Goal: Complete application form

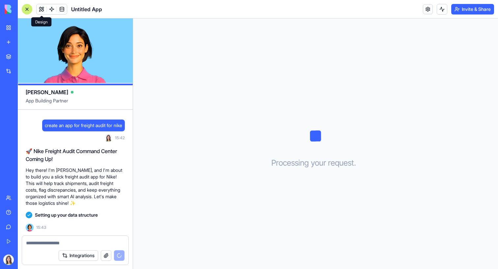
click at [42, 12] on button at bounding box center [42, 9] width 10 height 10
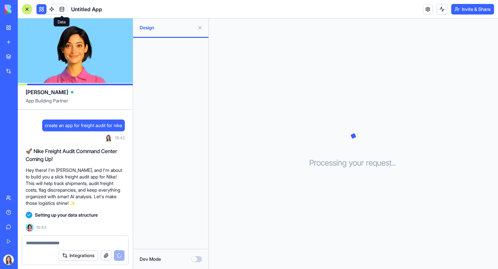
click at [63, 9] on span at bounding box center [62, 9] width 18 height 18
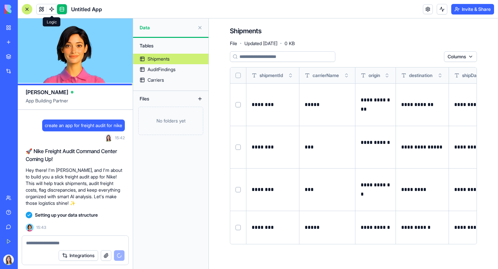
click at [53, 10] on link at bounding box center [52, 9] width 10 height 10
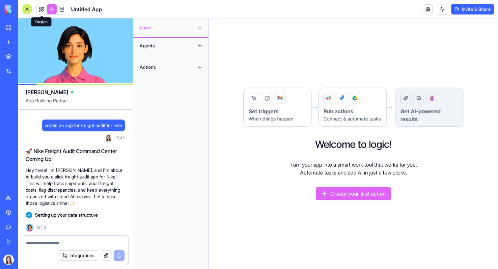
click at [43, 10] on link at bounding box center [42, 9] width 10 height 10
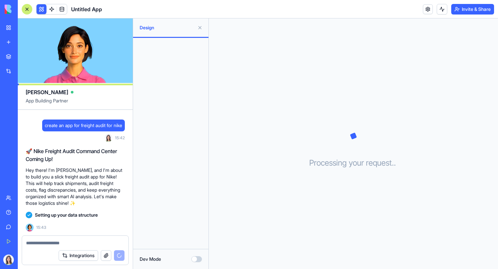
click at [19, 55] on div "Marketplace" at bounding box center [20, 56] width 9 height 7
click at [9, 119] on div "AI Logo Generator" at bounding box center [7, 117] width 3 height 7
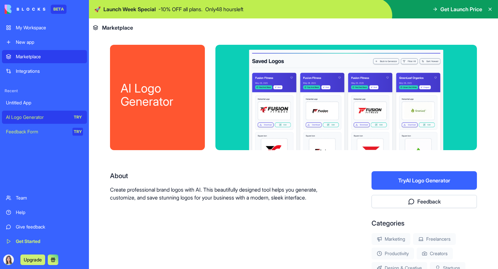
click at [169, 212] on div "About Create professional brand logos with AI. This beautifully designed tool h…" at bounding box center [219, 222] width 219 height 103
click at [158, 101] on div "AI Logo Generator" at bounding box center [158, 95] width 74 height 26
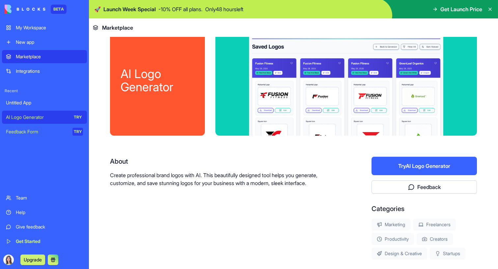
scroll to position [21, 0]
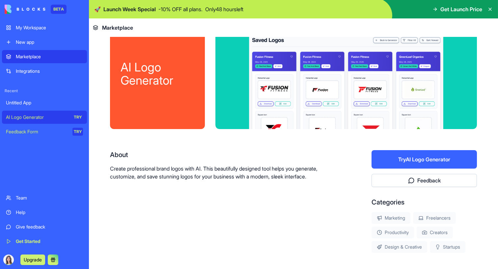
click at [400, 156] on button "Try AI Logo Generator" at bounding box center [424, 159] width 105 height 18
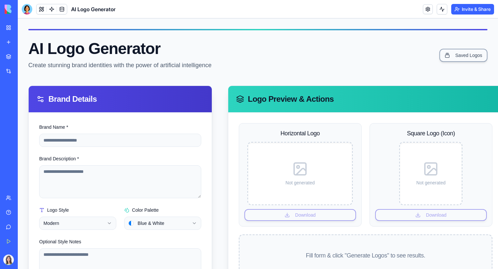
click at [251, 196] on div "Not generated" at bounding box center [300, 173] width 99 height 57
click at [9, 130] on div "Feedback Form" at bounding box center [7, 131] width 3 height 7
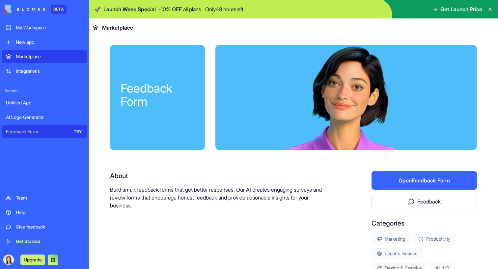
click at [433, 181] on button "Open Feedback Form" at bounding box center [424, 180] width 105 height 18
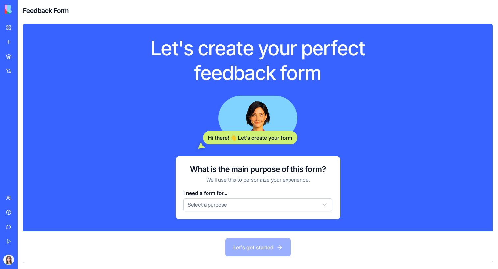
click at [27, 52] on link "Marketplace" at bounding box center [15, 56] width 26 height 13
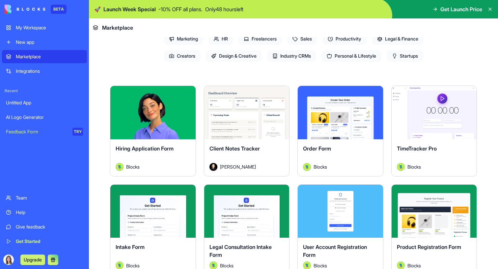
scroll to position [85, 0]
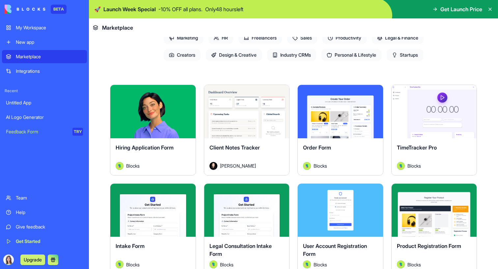
click at [144, 117] on button "Explore" at bounding box center [152, 111] width 49 height 13
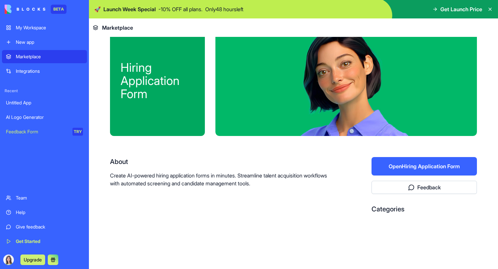
scroll to position [14, 0]
click at [412, 169] on button "Open Hiring Application Form" at bounding box center [424, 166] width 105 height 18
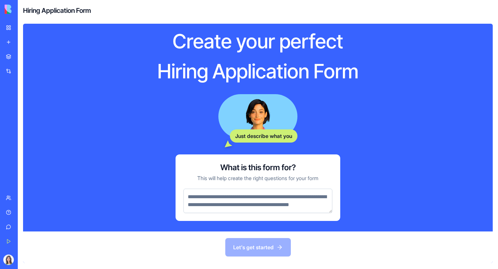
scroll to position [13, 0]
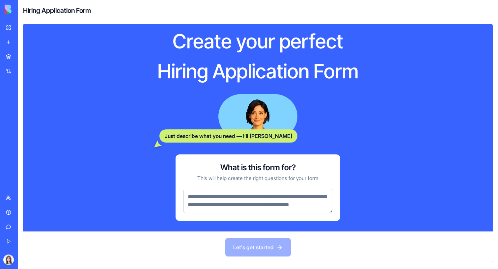
click at [250, 201] on textarea at bounding box center [257, 201] width 149 height 24
click at [247, 211] on textarea at bounding box center [257, 201] width 149 height 24
